Goal: Task Accomplishment & Management: Use online tool/utility

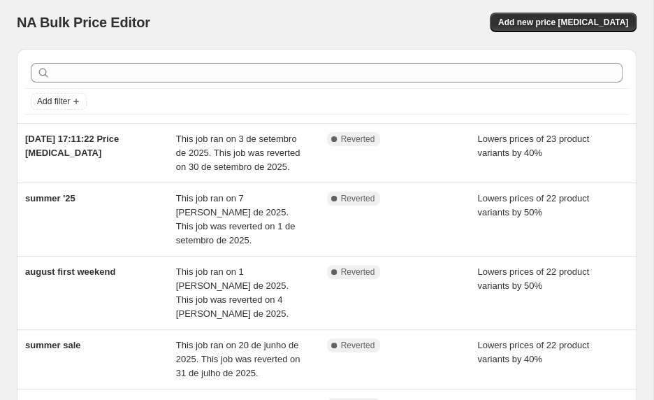
scroll to position [7, 0]
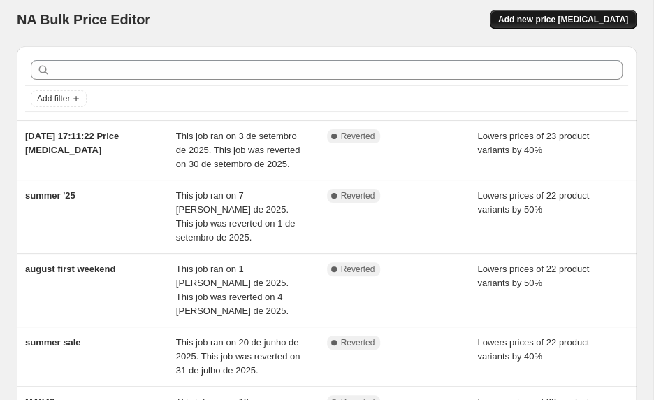
click at [543, 14] on span "Add new price [MEDICAL_DATA]" at bounding box center [563, 19] width 130 height 11
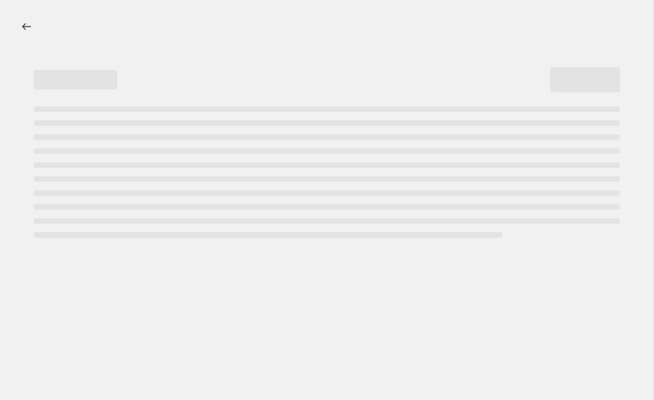
select select "percentage"
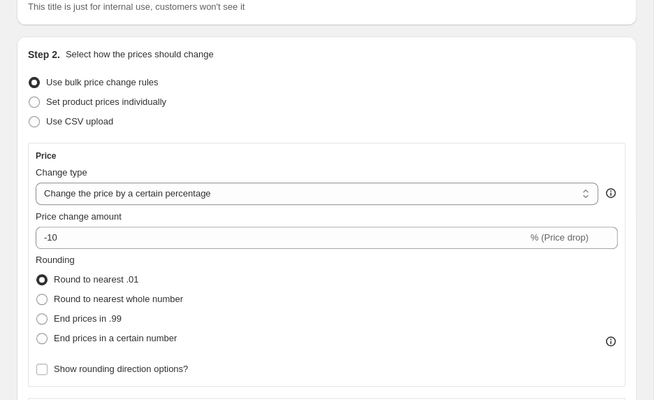
scroll to position [116, 0]
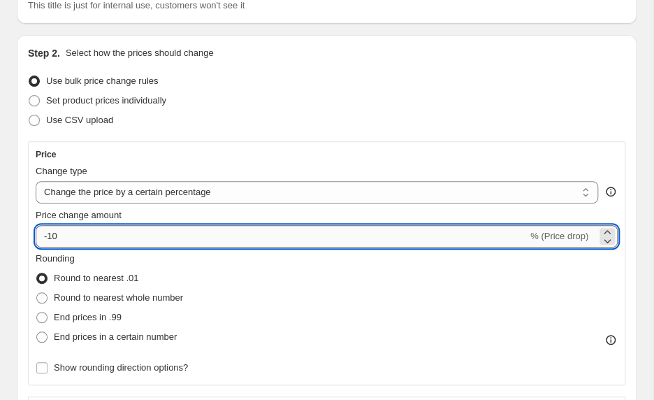
click at [54, 233] on input "-10" at bounding box center [282, 236] width 492 height 22
type input "-50"
click at [67, 364] on span "Show rounding direction options?" at bounding box center [121, 367] width 134 height 10
click at [48, 364] on input "Show rounding direction options?" at bounding box center [41, 367] width 11 height 11
checkbox input "true"
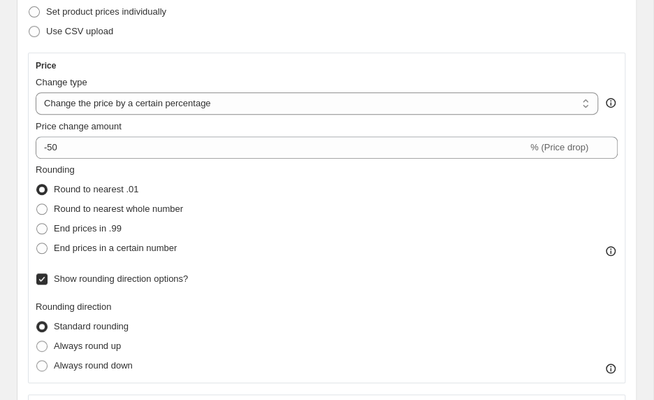
scroll to position [207, 0]
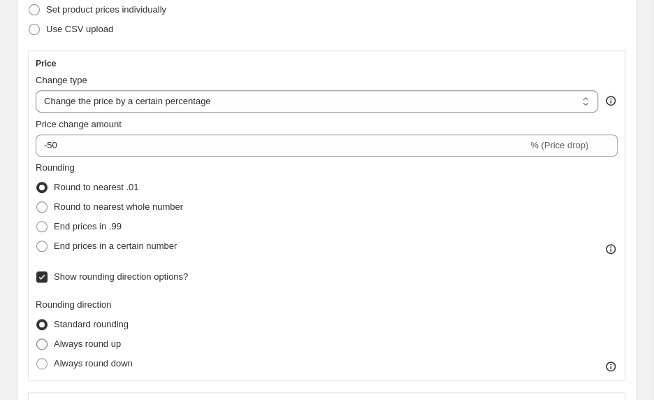
click at [101, 344] on span "Always round up" at bounding box center [87, 343] width 67 height 10
click at [37, 339] on input "Always round up" at bounding box center [36, 338] width 1 height 1
radio input "true"
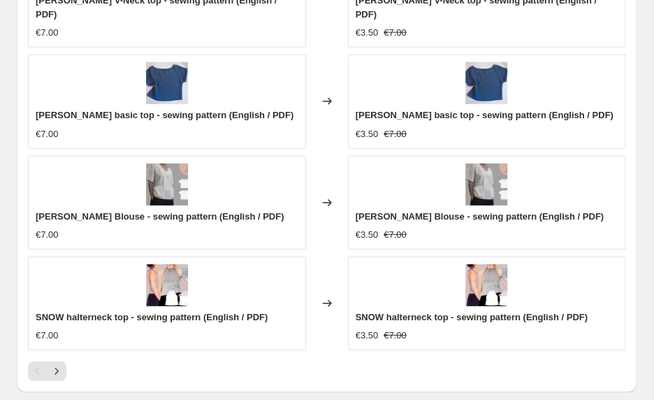
scroll to position [1217, 0]
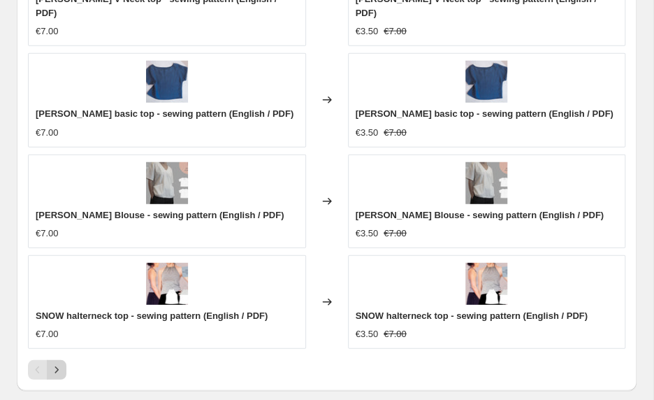
click at [54, 363] on icon "Next" at bounding box center [57, 370] width 14 height 14
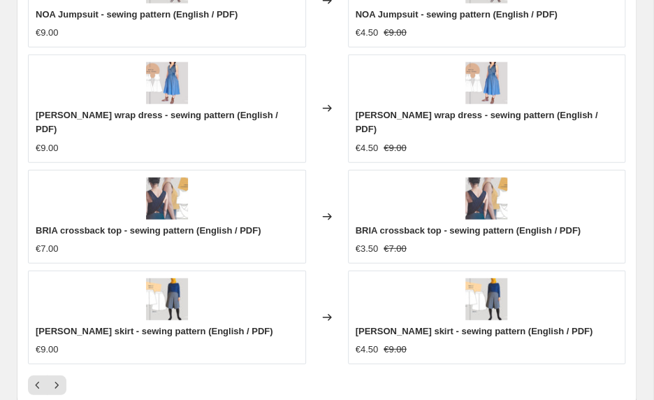
scroll to position [1212, 0]
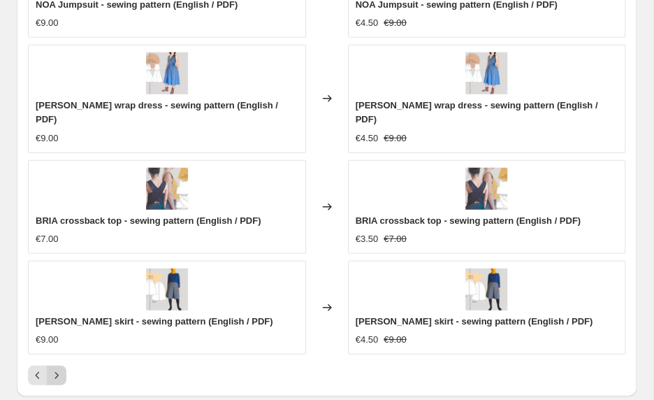
click at [54, 368] on icon "Next" at bounding box center [57, 375] width 14 height 14
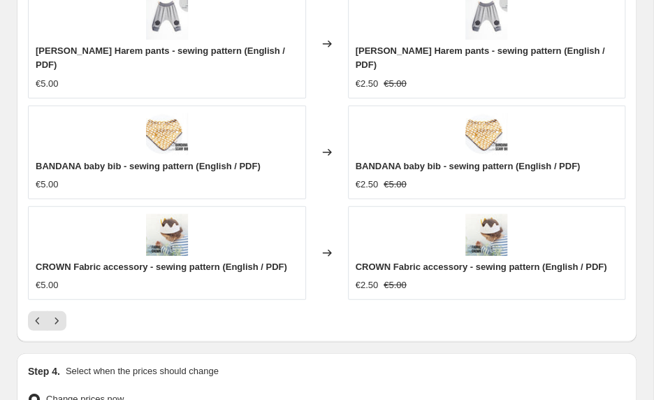
scroll to position [1267, 0]
click at [61, 313] on icon "Next" at bounding box center [57, 320] width 14 height 14
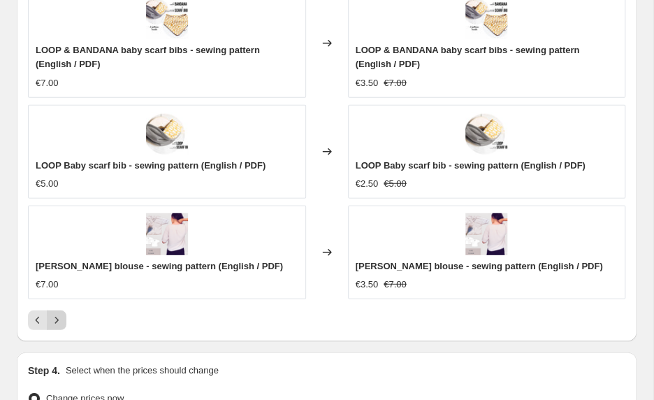
click at [55, 321] on icon "Next" at bounding box center [57, 320] width 14 height 14
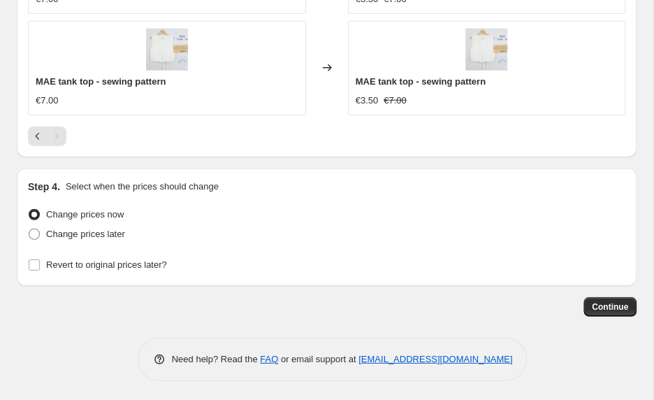
scroll to position [1235, 0]
click at [147, 264] on span "Revert to original prices later?" at bounding box center [106, 265] width 121 height 10
click at [40, 264] on input "Revert to original prices later?" at bounding box center [34, 265] width 11 height 11
checkbox input "true"
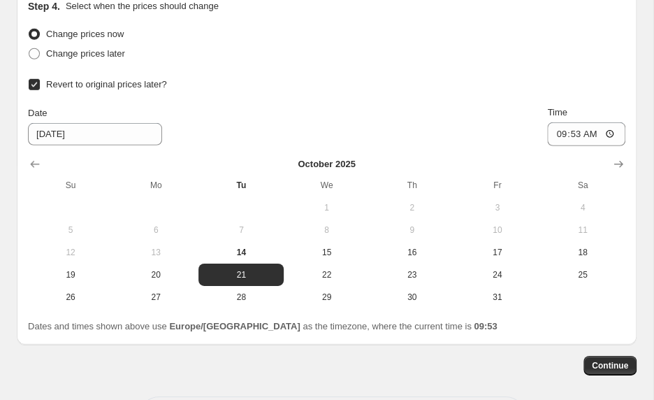
scroll to position [1424, 0]
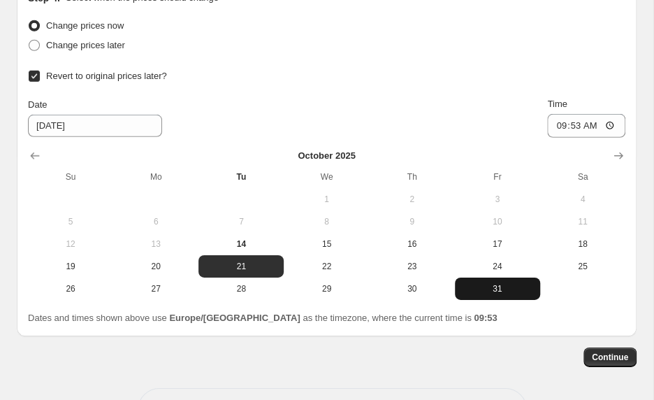
click at [495, 287] on span "31" at bounding box center [497, 288] width 74 height 11
type input "[DATE]"
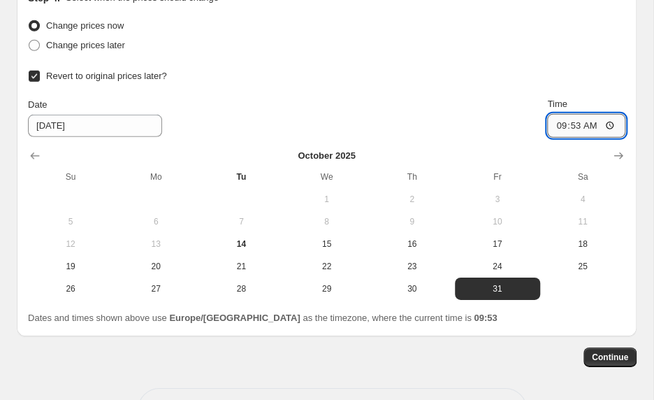
click at [595, 122] on input "09:53" at bounding box center [586, 126] width 78 height 24
click at [611, 123] on input "23:53" at bounding box center [586, 126] width 78 height 24
type input "23:59"
click at [608, 355] on span "Continue" at bounding box center [610, 356] width 36 height 11
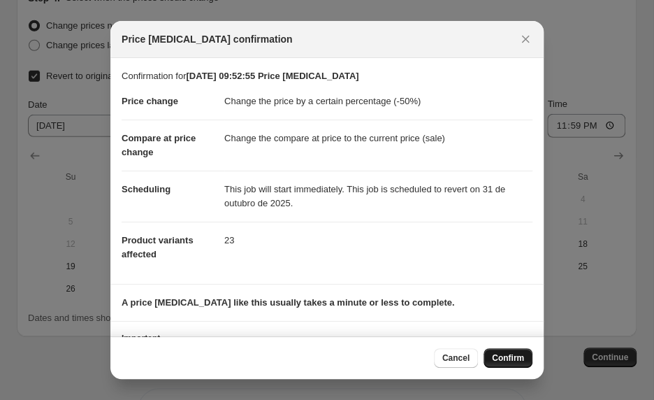
click at [515, 358] on span "Confirm" at bounding box center [508, 357] width 32 height 11
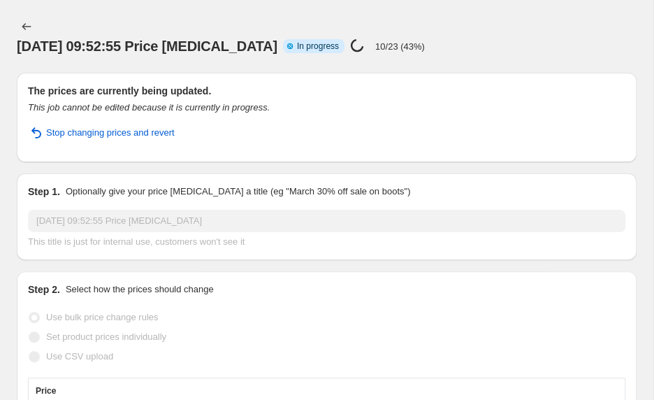
select select "percentage"
